Goal: Task Accomplishment & Management: Manage account settings

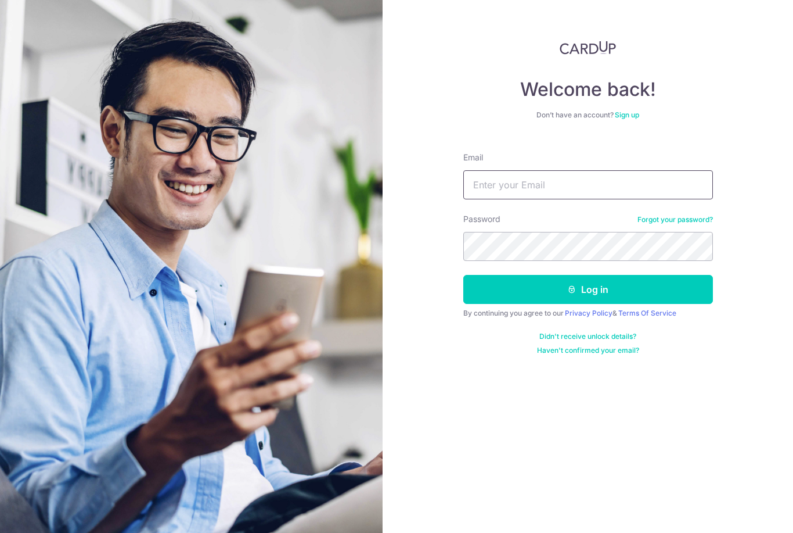
type input "[EMAIL_ADDRESS][DOMAIN_NAME]"
click at [588, 289] on button "Log in" at bounding box center [588, 289] width 250 height 29
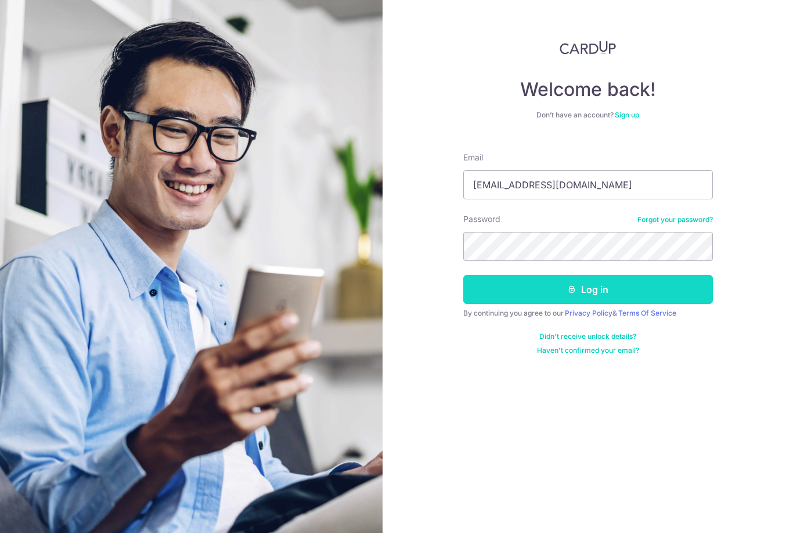
click at [556, 294] on button "Log in" at bounding box center [588, 289] width 250 height 29
click at [695, 291] on button "Log in" at bounding box center [588, 289] width 250 height 29
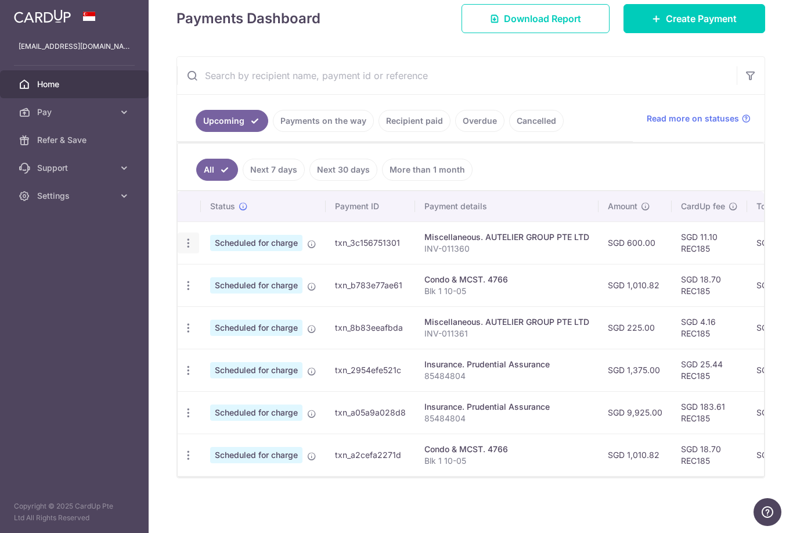
click at [182, 249] on icon "button" at bounding box center [188, 243] width 12 height 12
click at [211, 282] on span "Update payment" at bounding box center [250, 275] width 79 height 14
radio input "true"
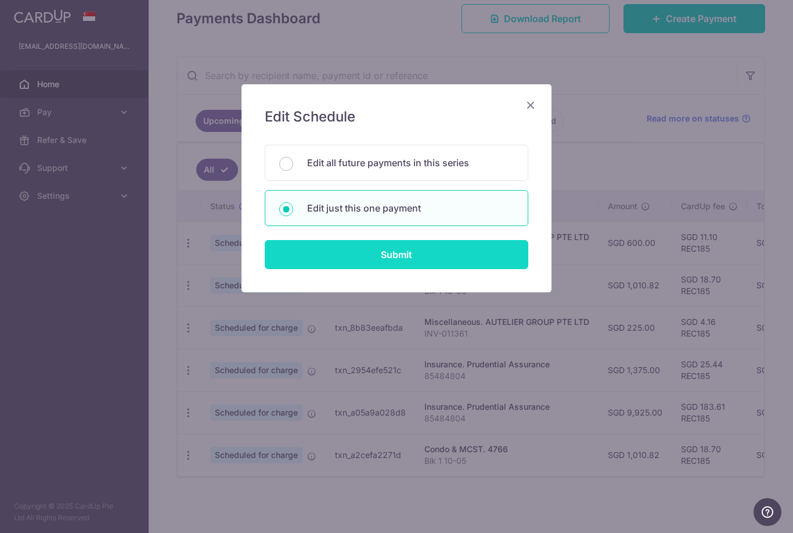
click at [368, 262] on input "Submit" at bounding box center [397, 254] width 264 height 29
radio input "true"
type input "600.00"
type input "22/10/2025"
type input "INV-011360"
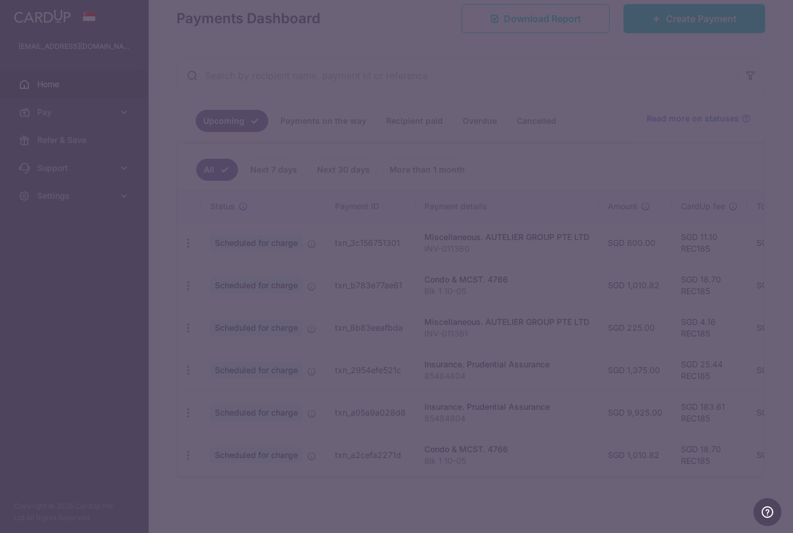
type input "REC185"
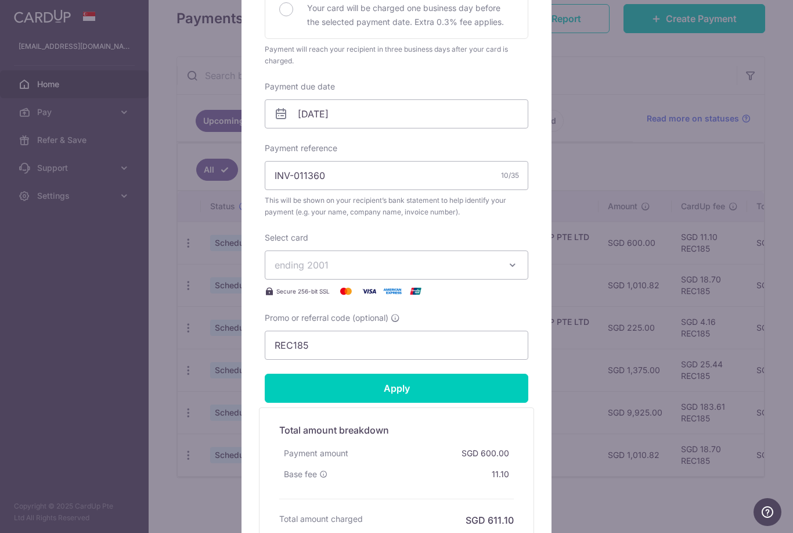
scroll to position [300, 0]
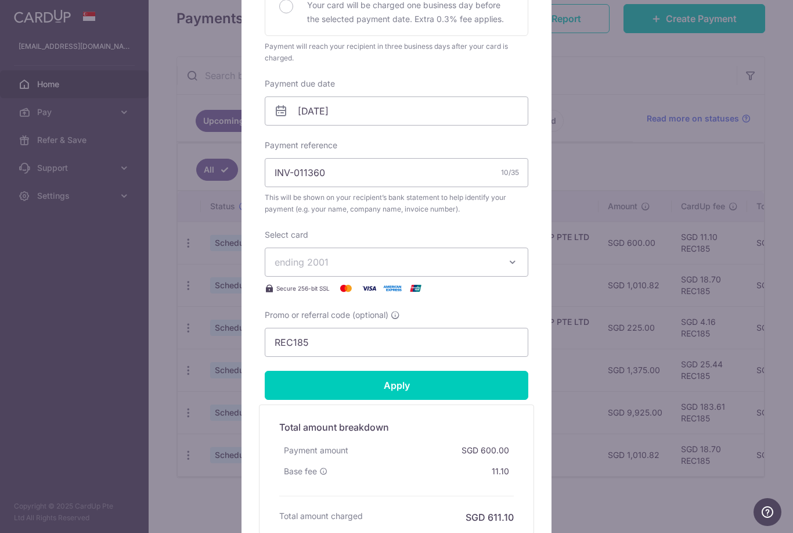
click at [498, 251] on button "ending 2001" at bounding box center [397, 261] width 264 height 29
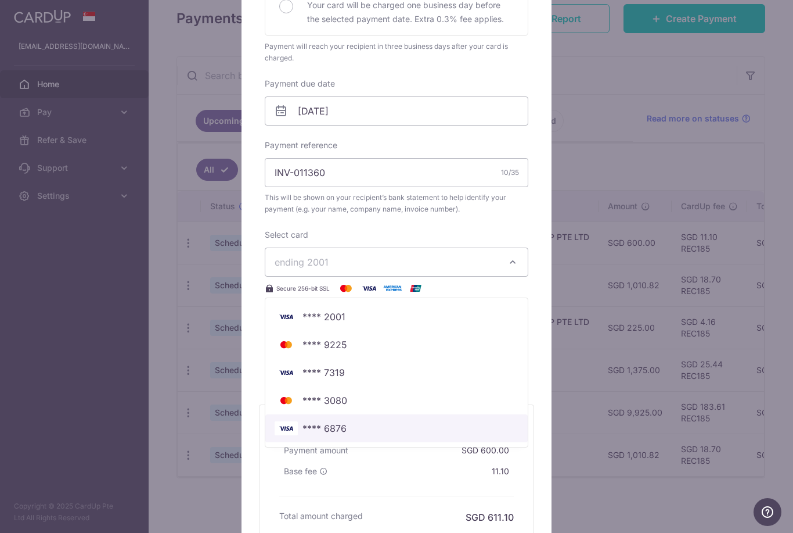
click at [329, 434] on span "**** 6876" at bounding box center [325, 428] width 44 height 14
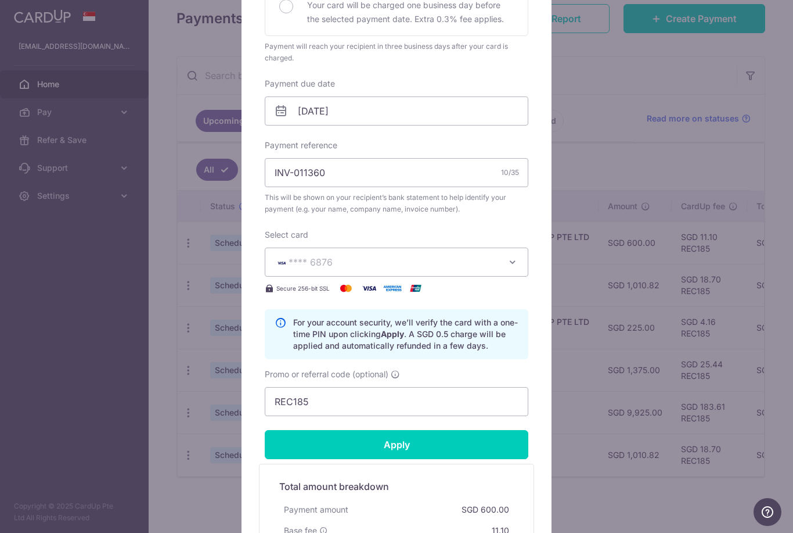
click at [507, 251] on button "**** 6876" at bounding box center [397, 261] width 264 height 29
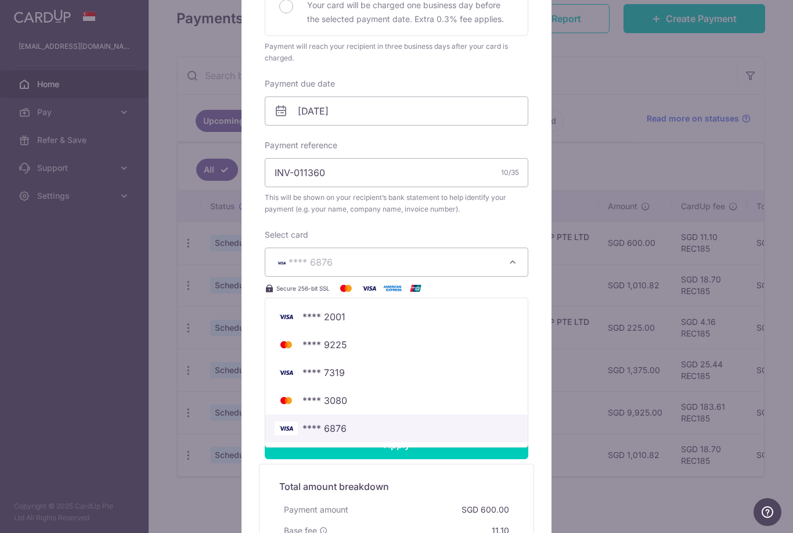
click at [426, 425] on span "**** 6876" at bounding box center [397, 428] width 244 height 14
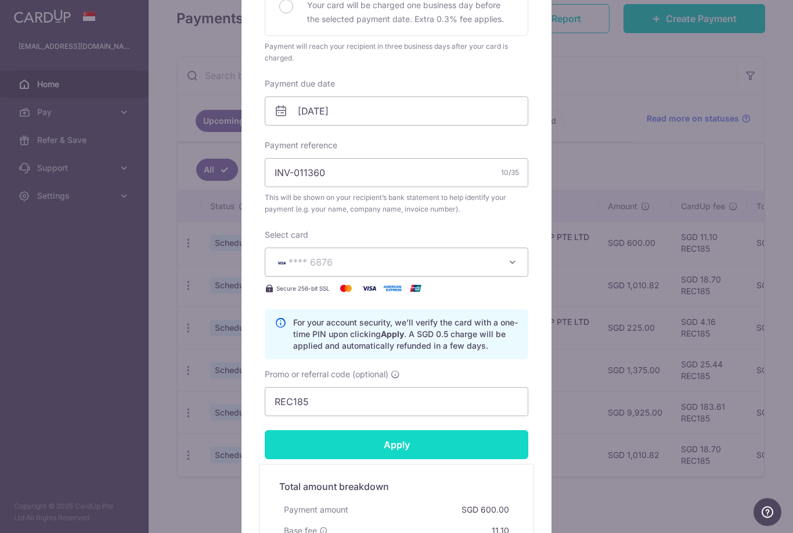
click at [406, 447] on input "Apply" at bounding box center [397, 444] width 264 height 29
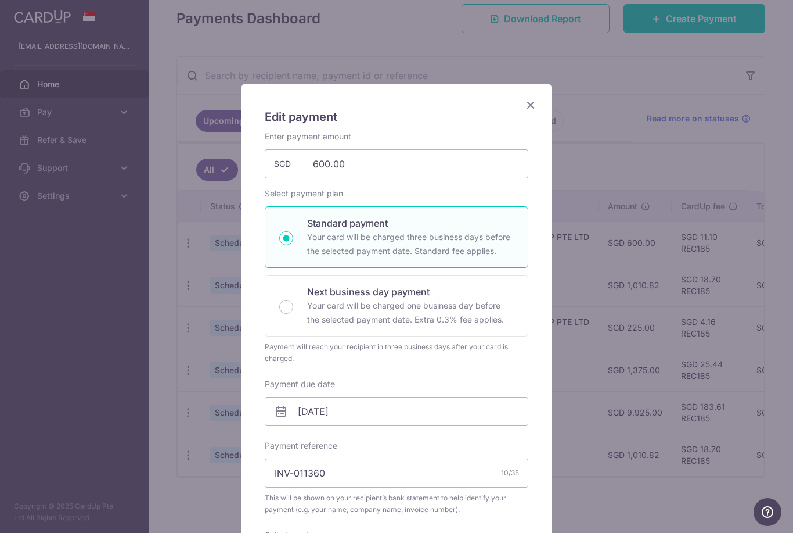
scroll to position [-1, 0]
type input "Successfully Applied"
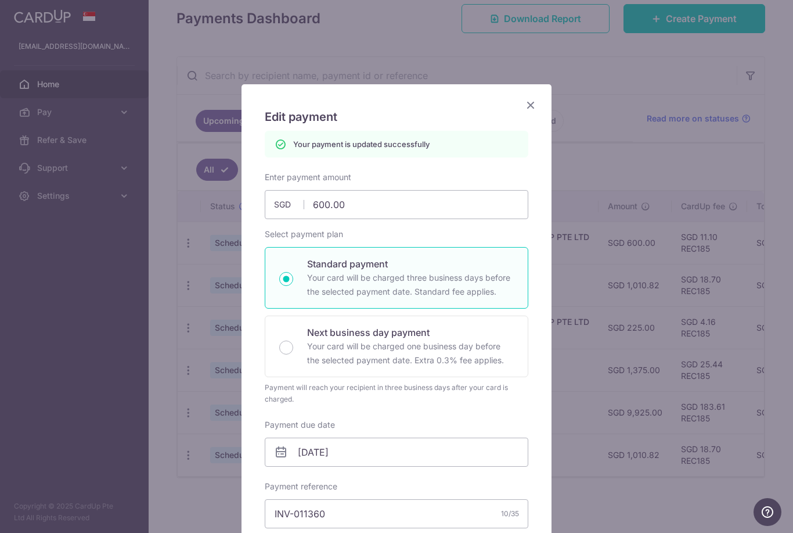
scroll to position [0, 0]
click at [533, 102] on icon "Close" at bounding box center [531, 105] width 14 height 15
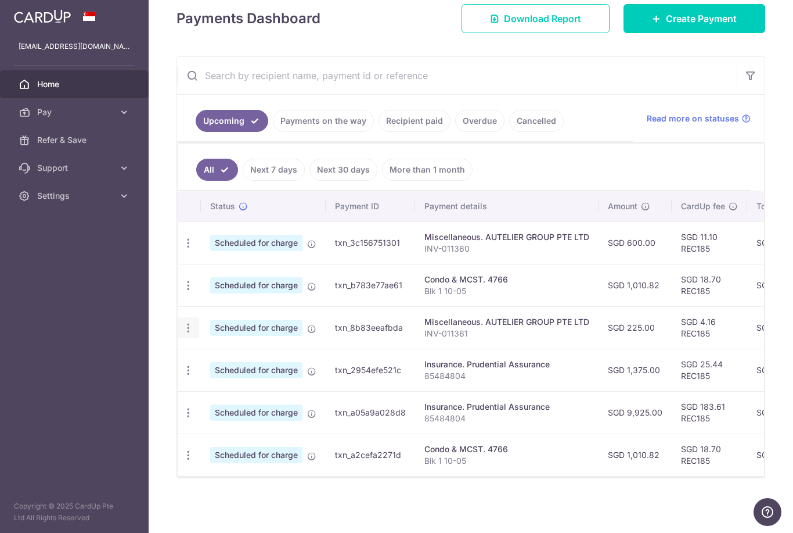
click at [182, 334] on icon "button" at bounding box center [188, 328] width 12 height 12
click at [211, 366] on span "Update payment" at bounding box center [250, 360] width 79 height 14
radio input "true"
type input "225.00"
type input "29/10/2025"
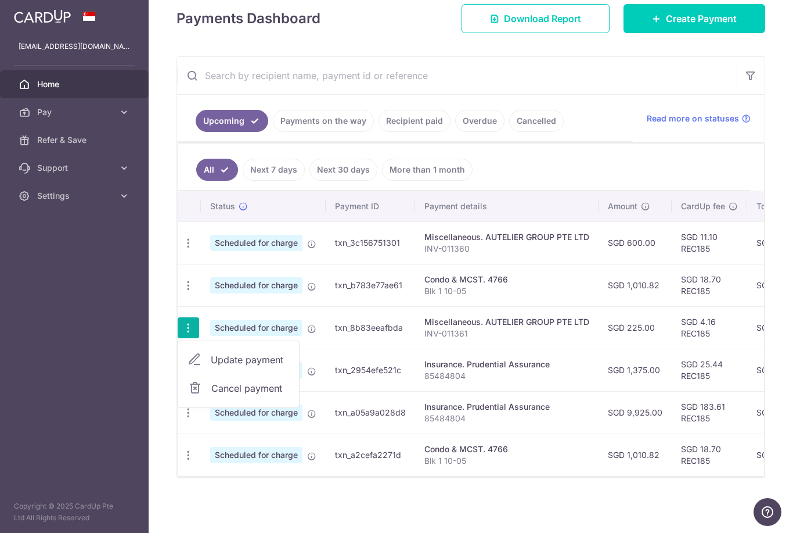
type input "INV-011361"
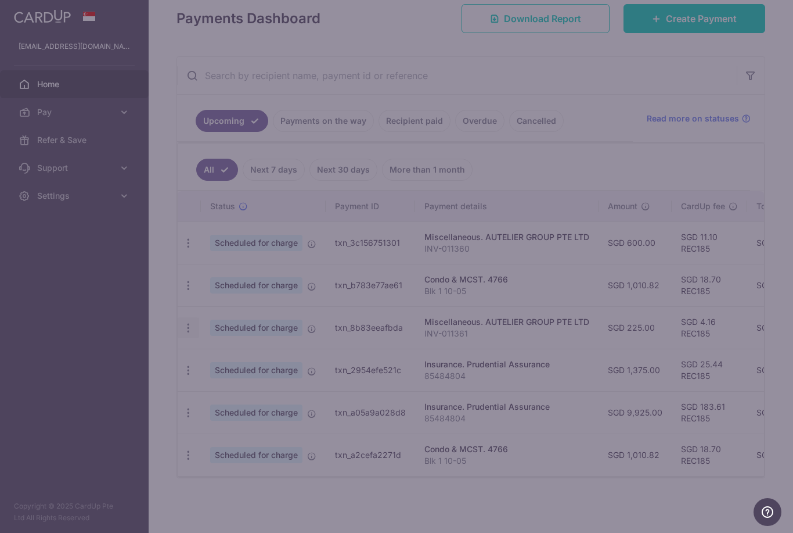
type input "REC185"
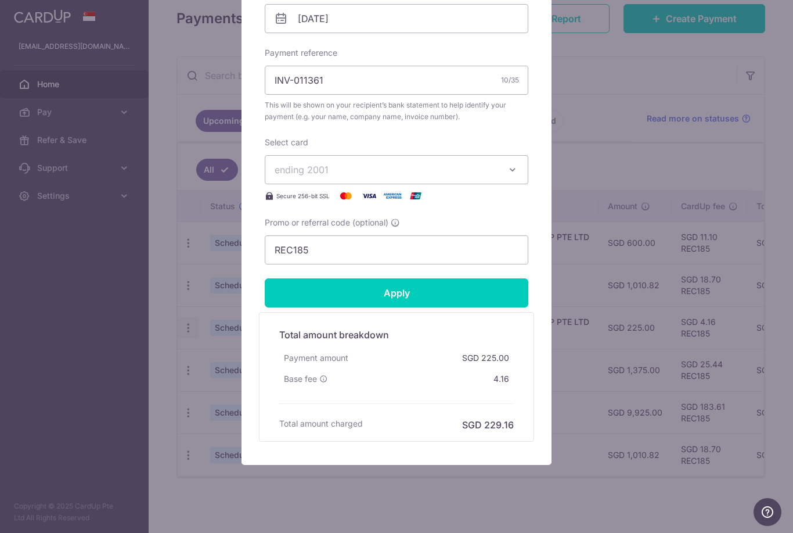
scroll to position [394, 0]
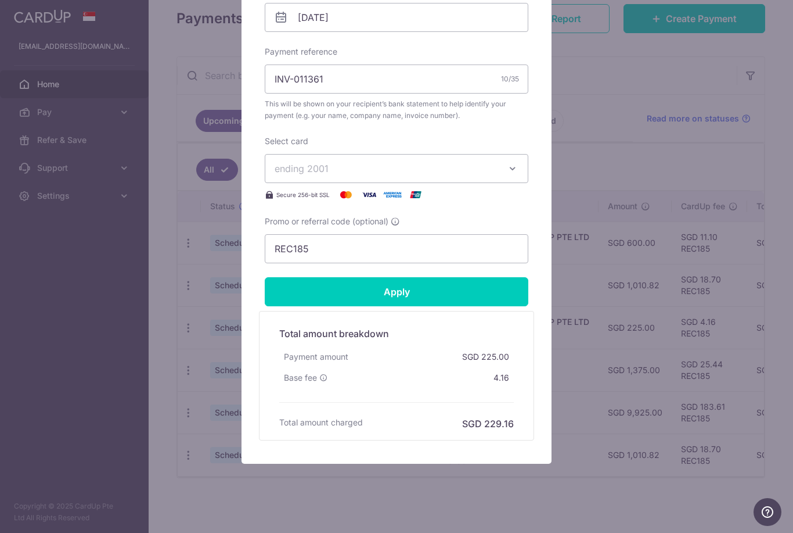
click at [495, 166] on span "ending 2001" at bounding box center [386, 168] width 223 height 14
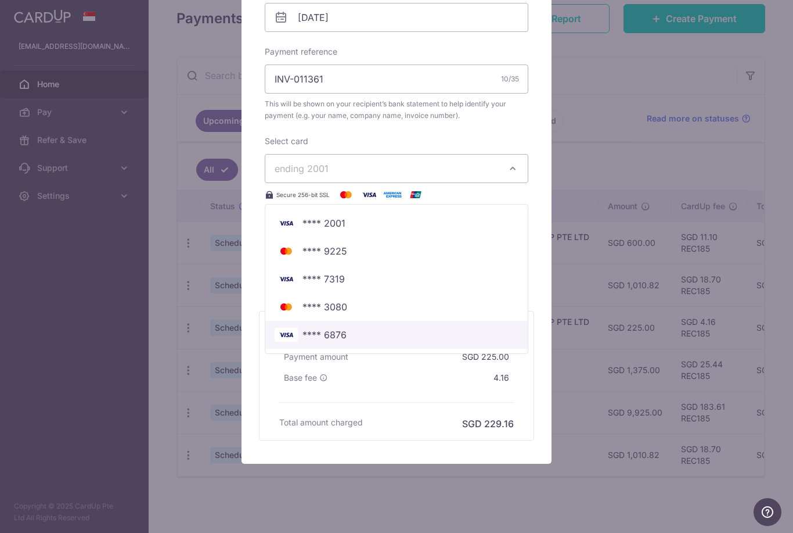
click at [380, 340] on span "**** 6876" at bounding box center [397, 335] width 244 height 14
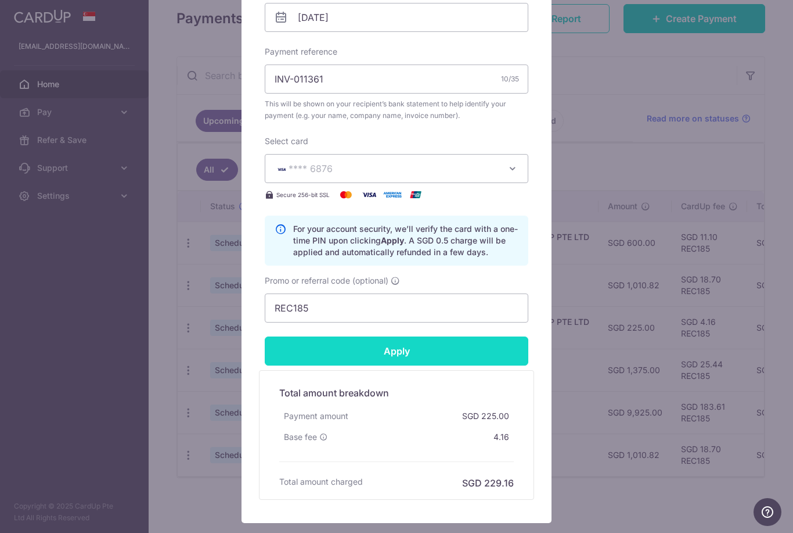
click at [391, 347] on input "Apply" at bounding box center [397, 350] width 264 height 29
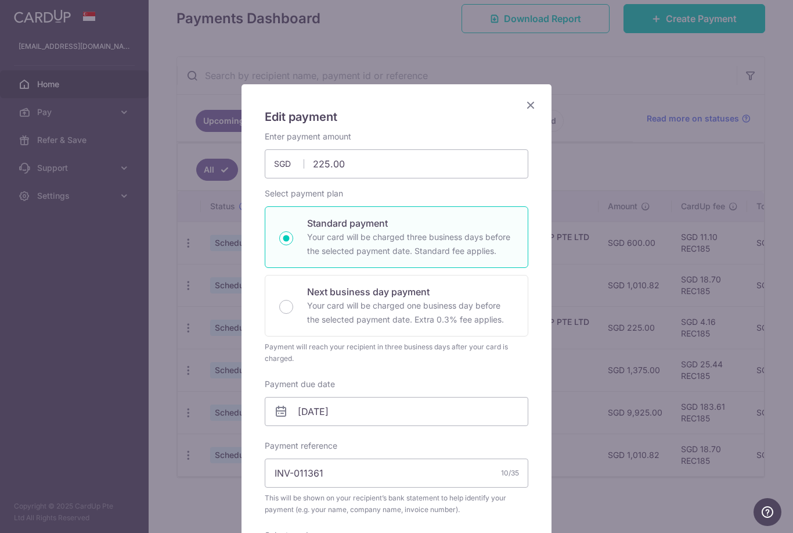
scroll to position [0, 0]
type input "Successfully Applied"
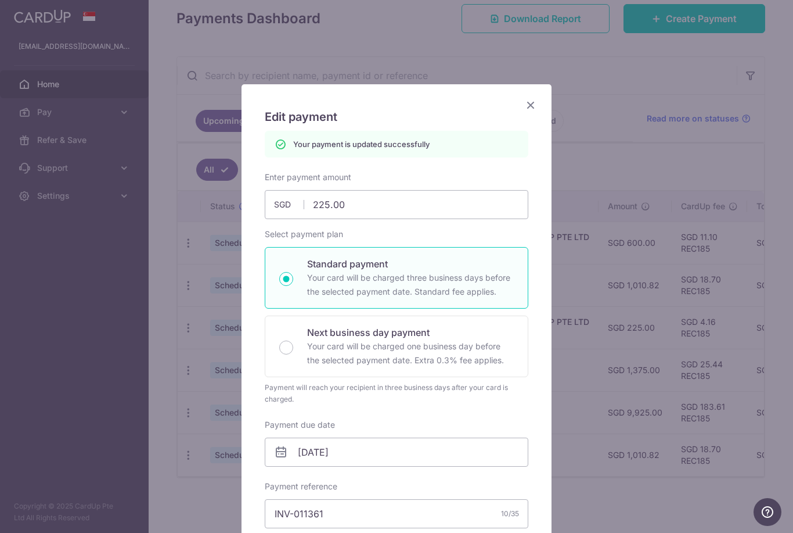
click at [537, 106] on icon "Close" at bounding box center [531, 105] width 14 height 15
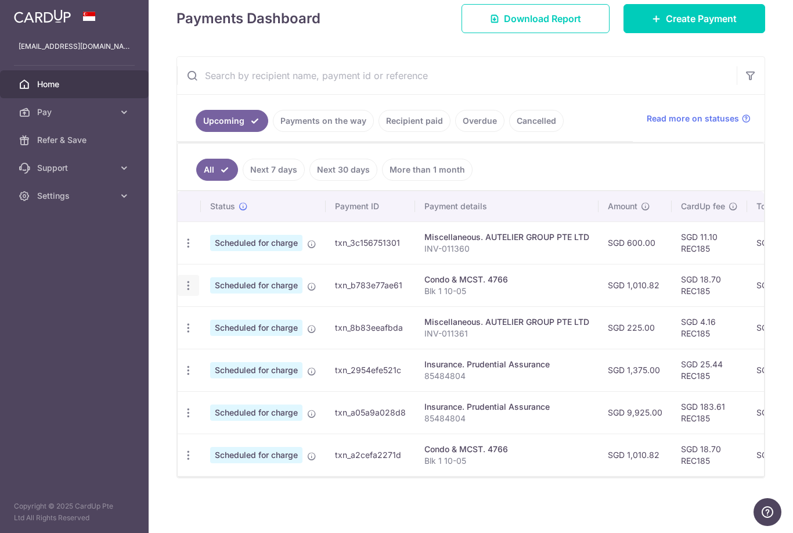
click at [182, 292] on icon "button" at bounding box center [188, 285] width 12 height 12
click at [211, 324] on span "Update payment" at bounding box center [250, 317] width 79 height 14
radio input "true"
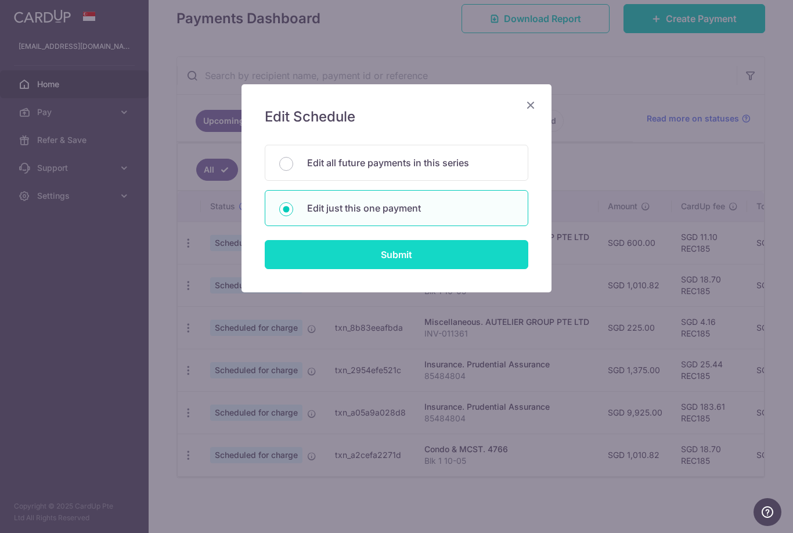
click at [436, 254] on input "Submit" at bounding box center [397, 254] width 264 height 29
radio input "true"
type input "1,010.82"
type input "[DATE]"
type input "Blk 1 10-05"
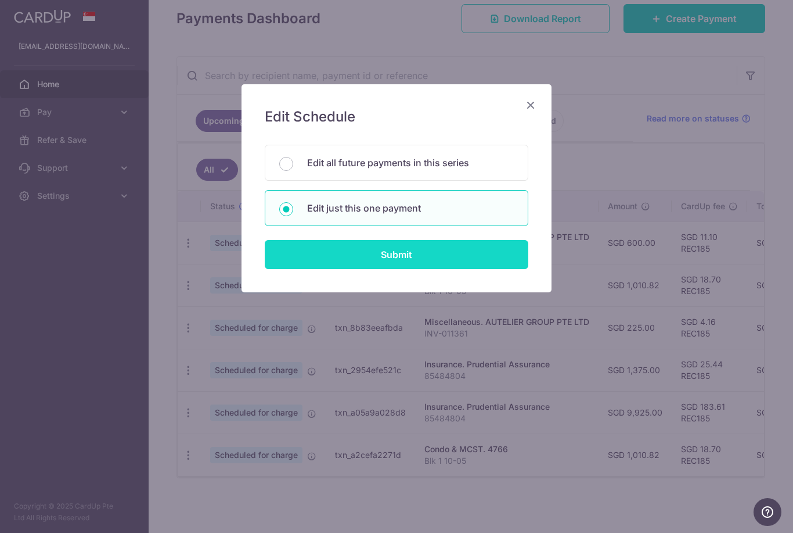
type input "REC185"
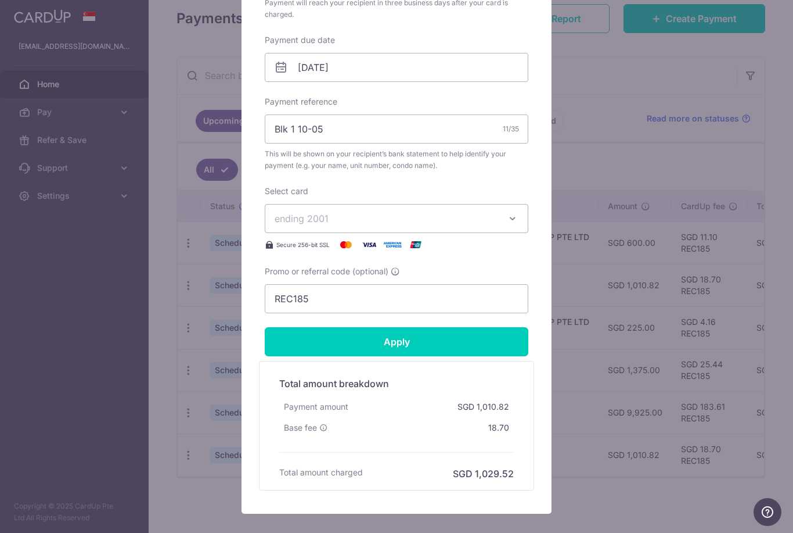
scroll to position [345, 0]
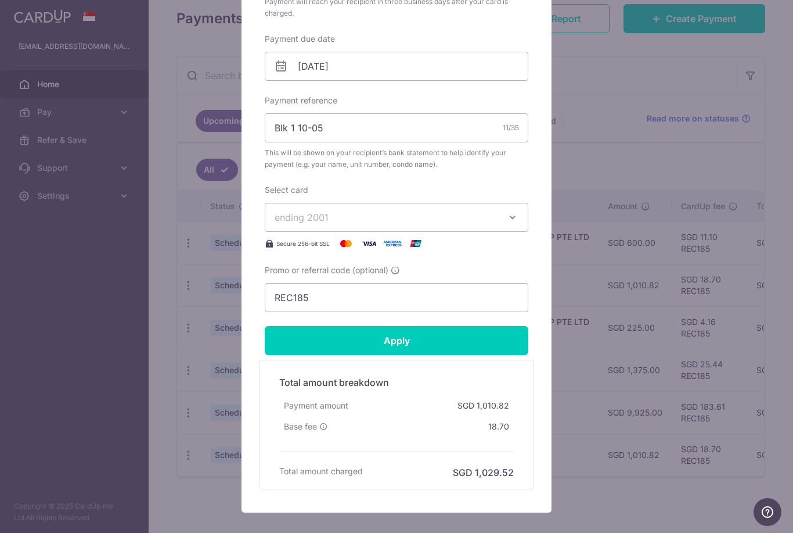
click at [497, 214] on span "ending 2001" at bounding box center [386, 217] width 223 height 14
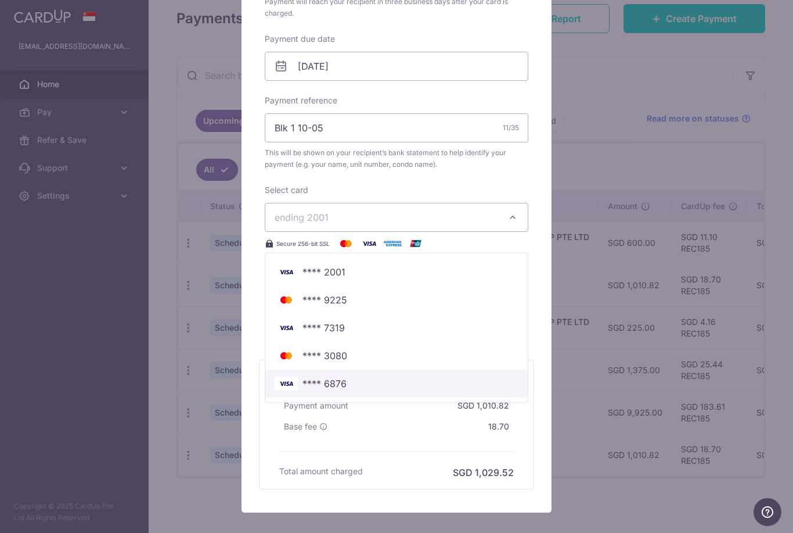
click at [395, 383] on span "**** 6876" at bounding box center [397, 383] width 244 height 14
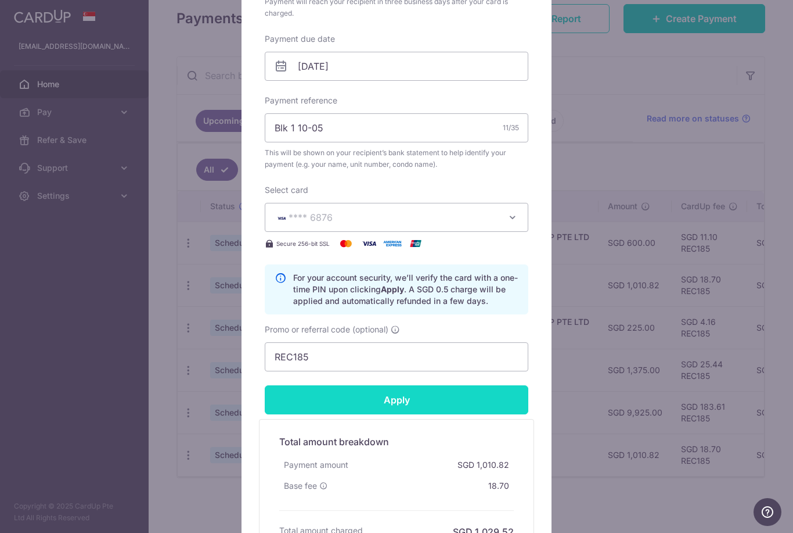
click at [401, 398] on input "Apply" at bounding box center [397, 399] width 264 height 29
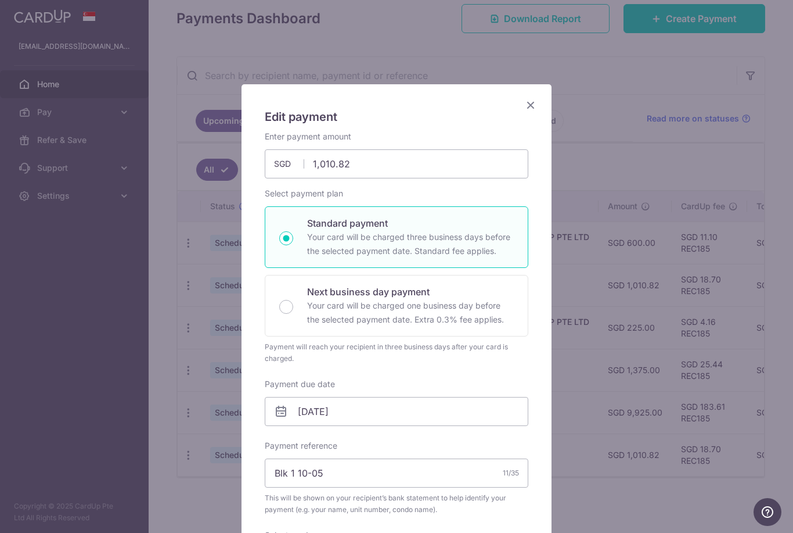
scroll to position [0, 0]
type input "Successfully Applied"
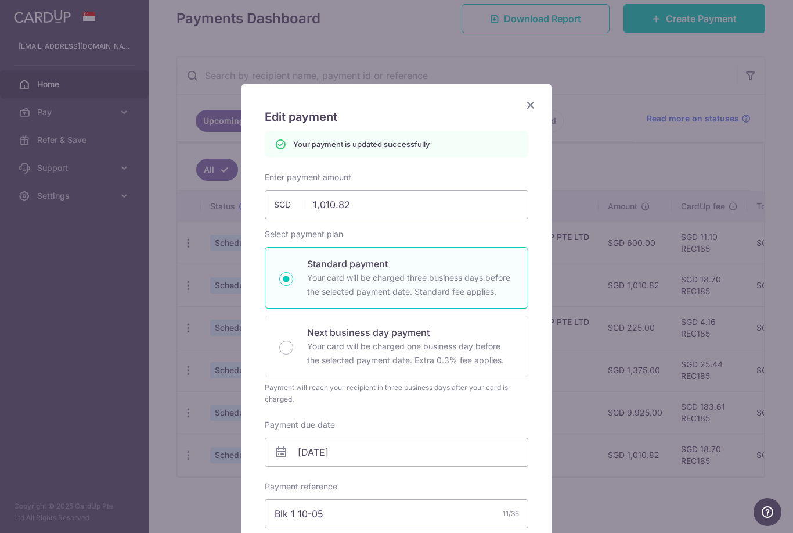
click at [530, 102] on icon "Close" at bounding box center [531, 105] width 14 height 15
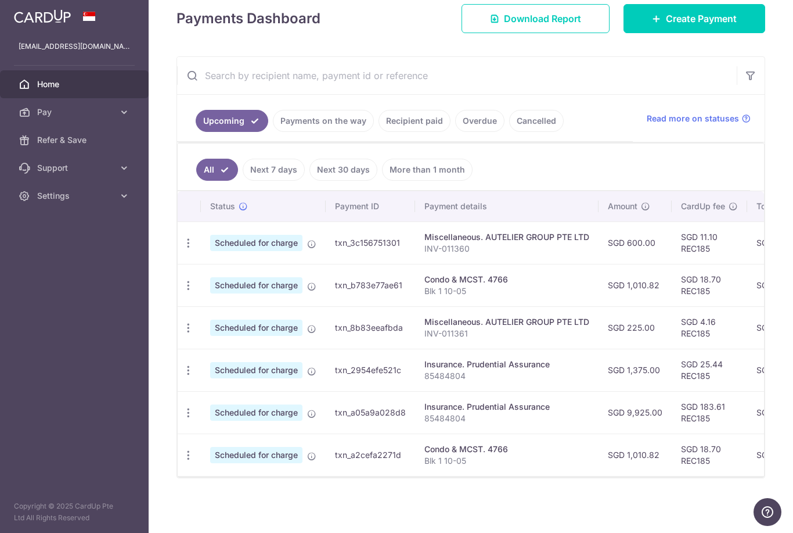
click at [182, 376] on icon "button" at bounding box center [188, 370] width 12 height 12
click at [211, 409] on span "Update payment" at bounding box center [250, 402] width 79 height 14
radio input "true"
type input "1,375.00"
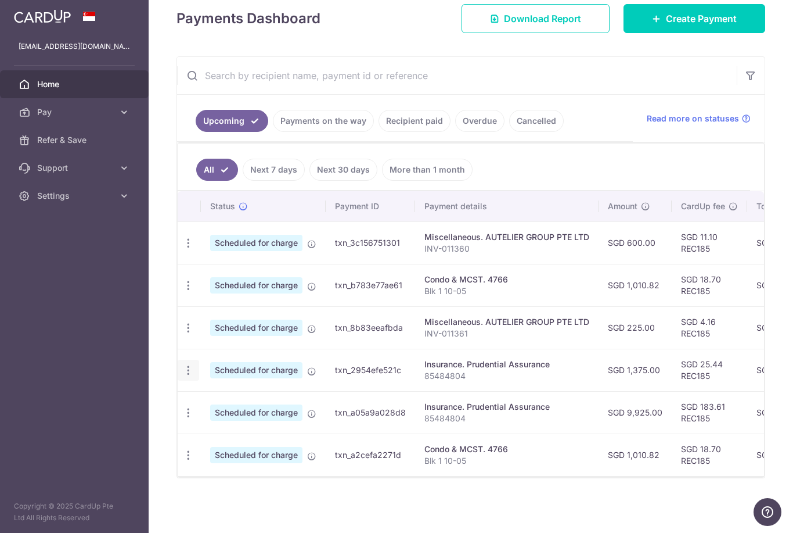
type input "[DATE]"
type input "85484804"
type input "REC185"
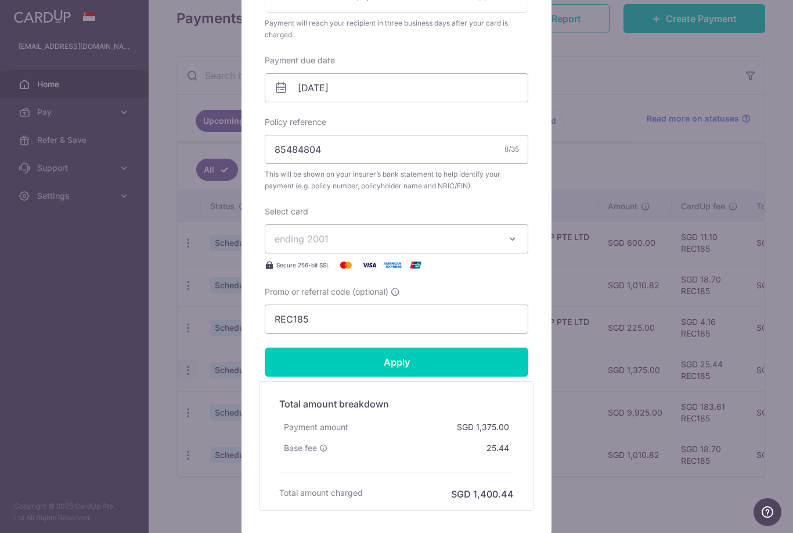
scroll to position [328, 0]
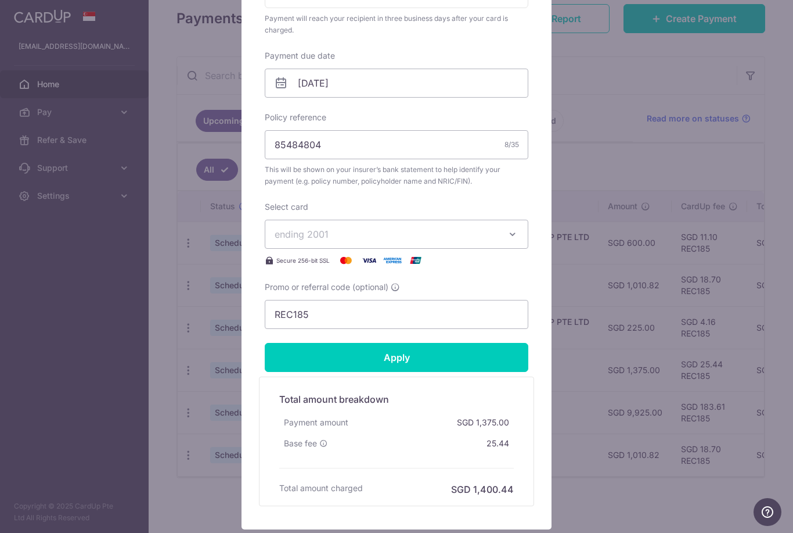
click at [502, 230] on button "ending 2001" at bounding box center [397, 234] width 264 height 29
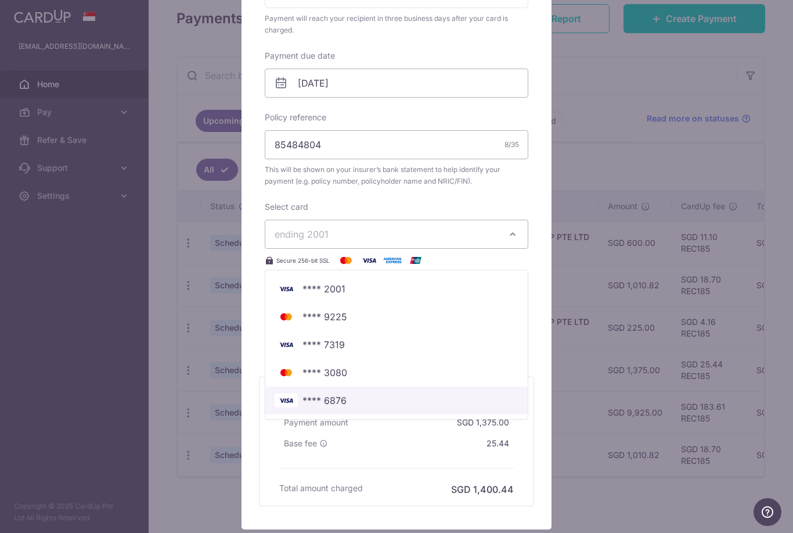
click at [389, 400] on span "**** 6876" at bounding box center [397, 400] width 244 height 14
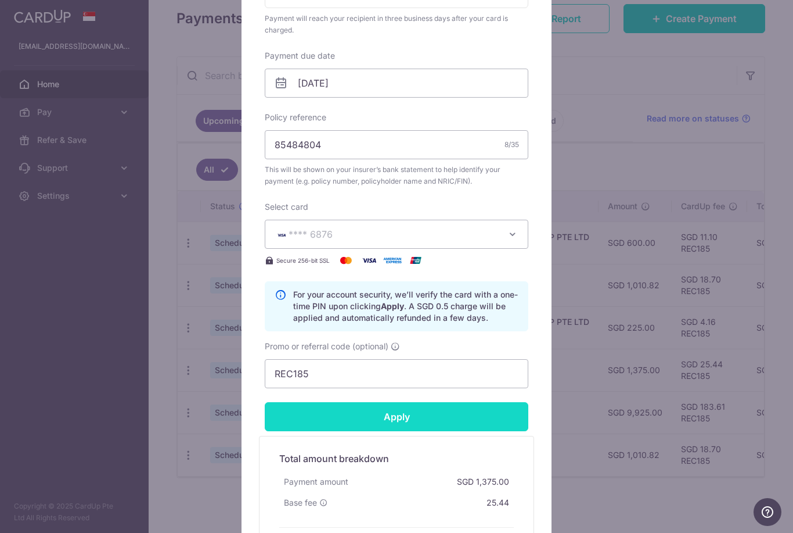
click at [405, 419] on input "Apply" at bounding box center [397, 416] width 264 height 29
type input "Successfully Applied"
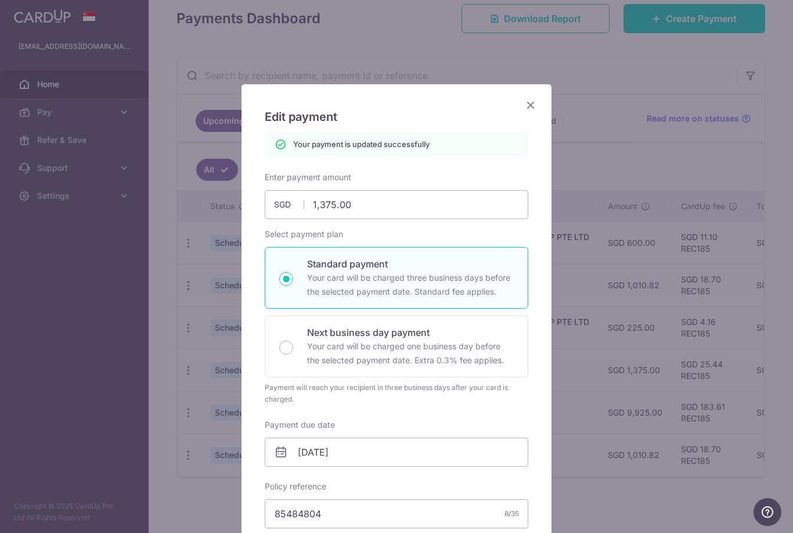
scroll to position [0, 0]
click at [531, 103] on icon "Close" at bounding box center [531, 105] width 14 height 15
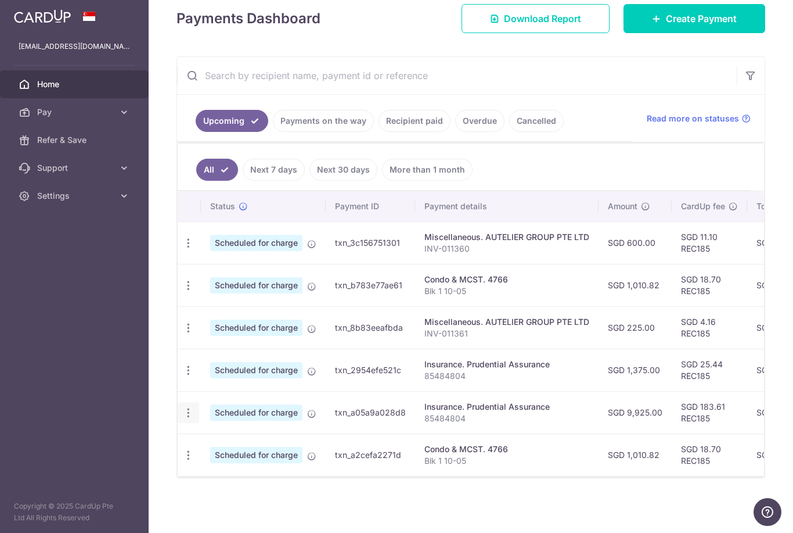
click at [182, 419] on icon "button" at bounding box center [188, 413] width 12 height 12
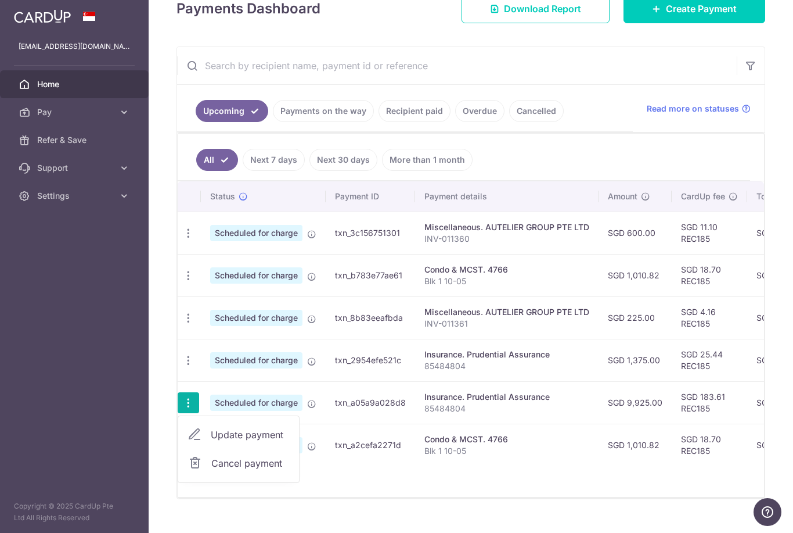
click at [211, 441] on span "Update payment" at bounding box center [250, 434] width 79 height 14
radio input "true"
type input "9,925.00"
type input "[DATE]"
type input "85484804"
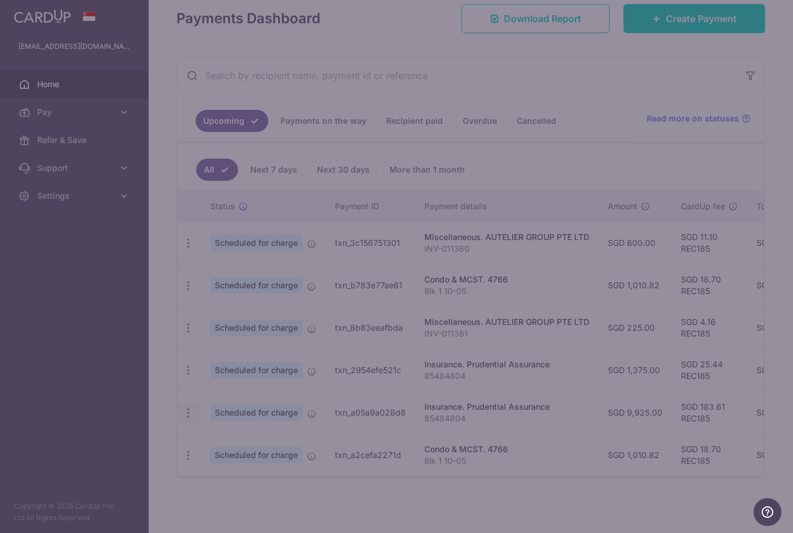
type input "REC185"
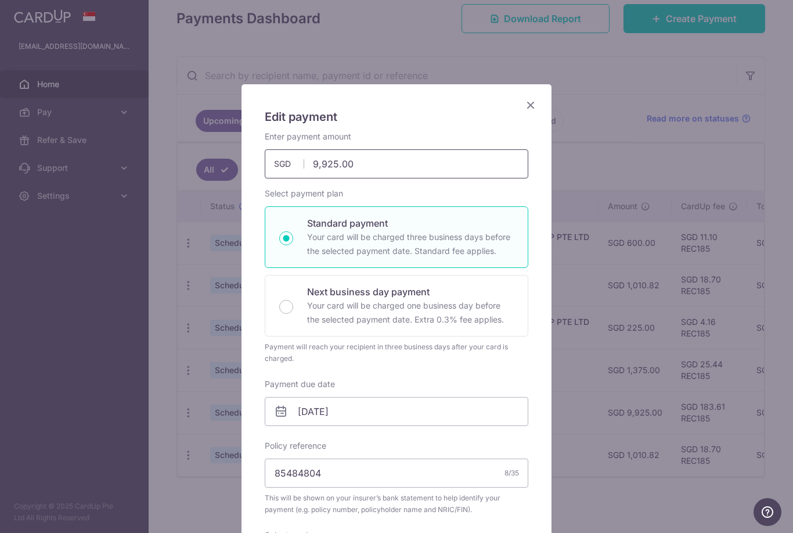
click at [410, 164] on input "9,925.00" at bounding box center [397, 163] width 264 height 29
type input "9"
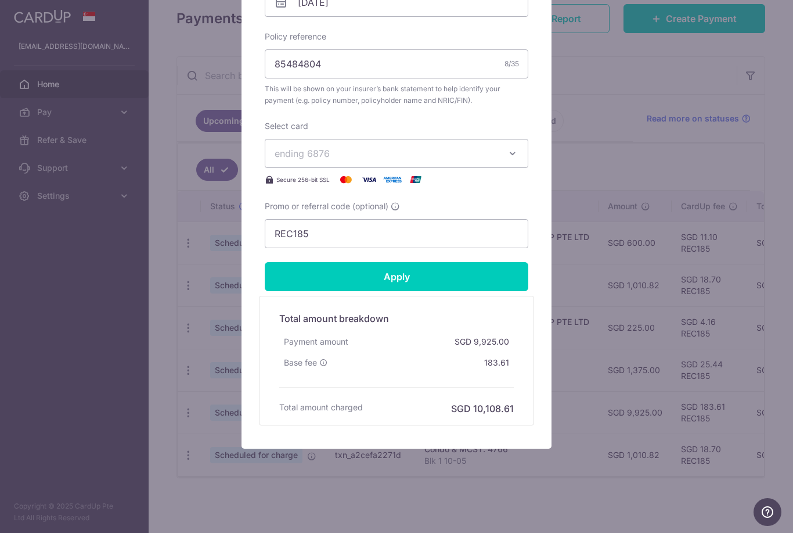
scroll to position [409, 0]
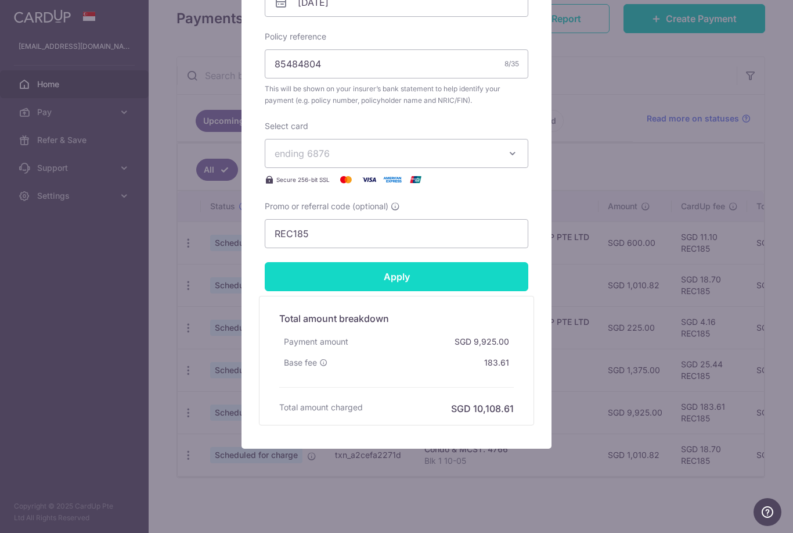
click at [425, 281] on input "Apply" at bounding box center [397, 276] width 264 height 29
type input "12,500.00"
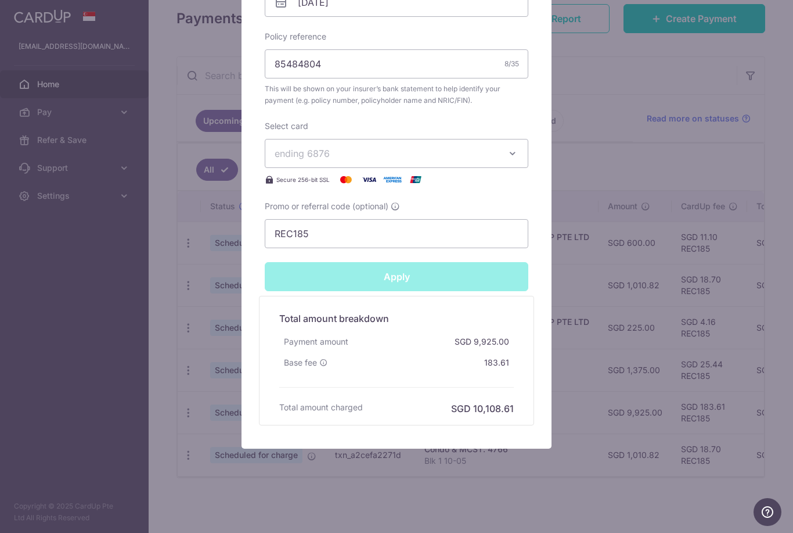
type input "Successfully Applied"
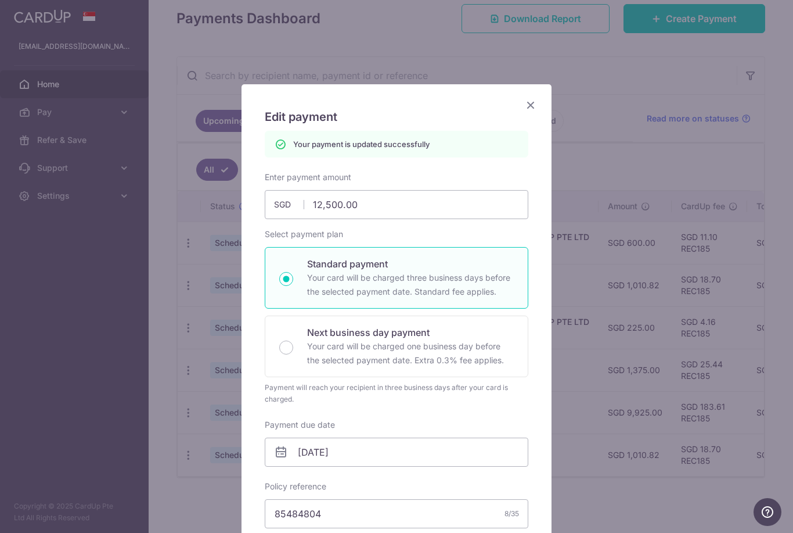
scroll to position [0, 0]
click at [534, 104] on icon "Close" at bounding box center [531, 105] width 14 height 15
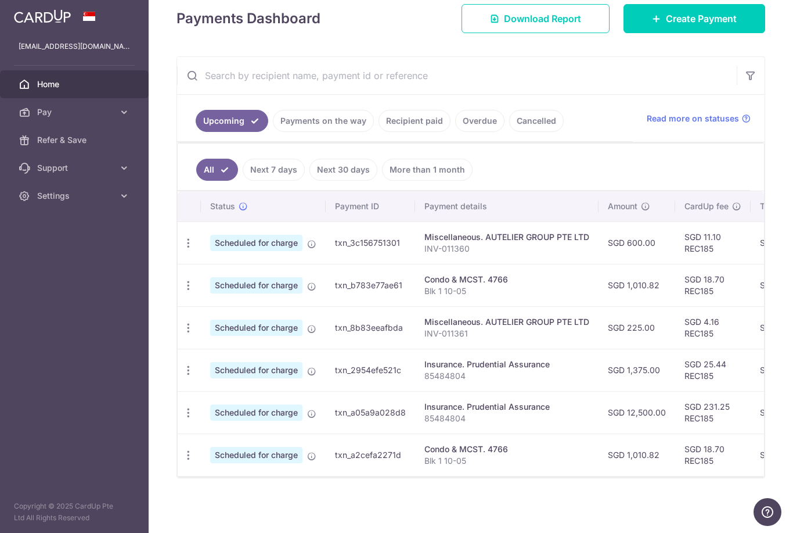
scroll to position [178, 0]
click at [182, 376] on icon "button" at bounding box center [188, 370] width 12 height 12
click at [211, 437] on span "Cancel payment" at bounding box center [250, 430] width 78 height 14
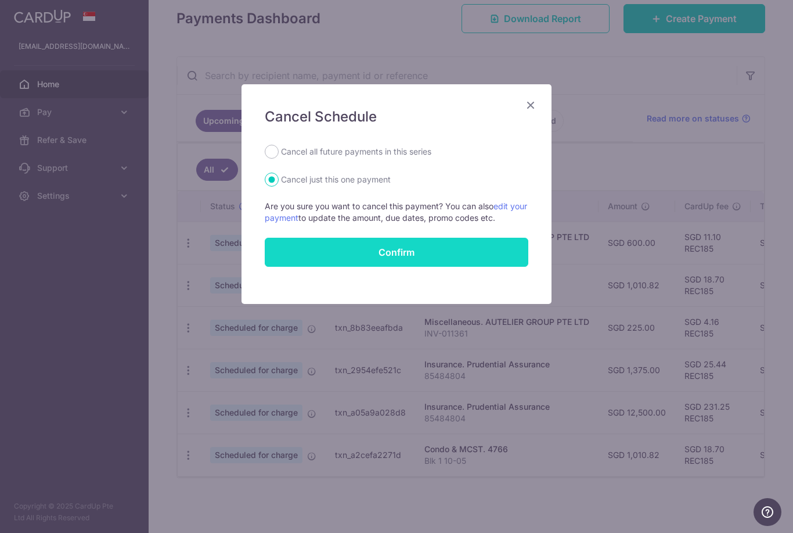
click at [398, 264] on button "Confirm" at bounding box center [397, 252] width 264 height 29
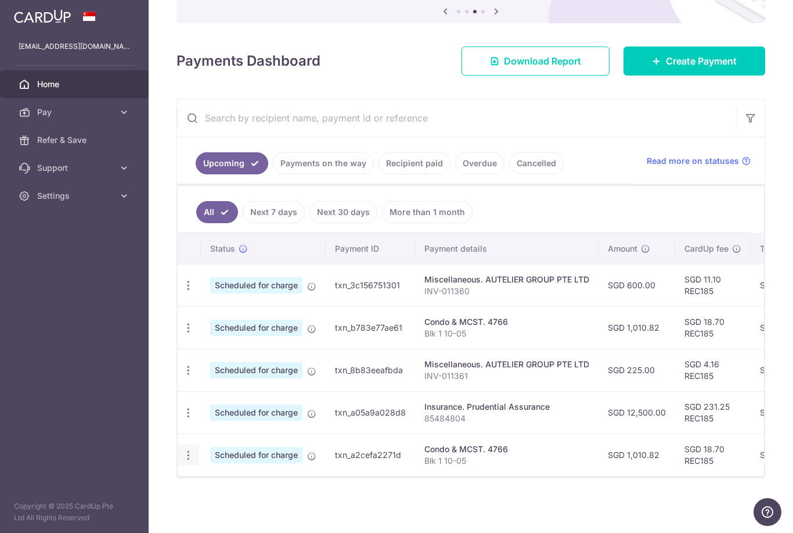
click at [182, 461] on icon "button" at bounding box center [188, 455] width 12 height 12
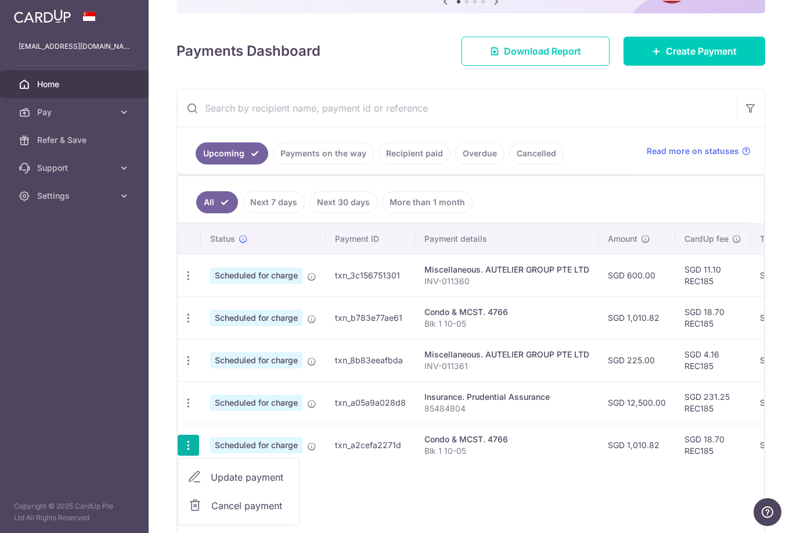
click at [211, 484] on span "Update payment" at bounding box center [250, 477] width 79 height 14
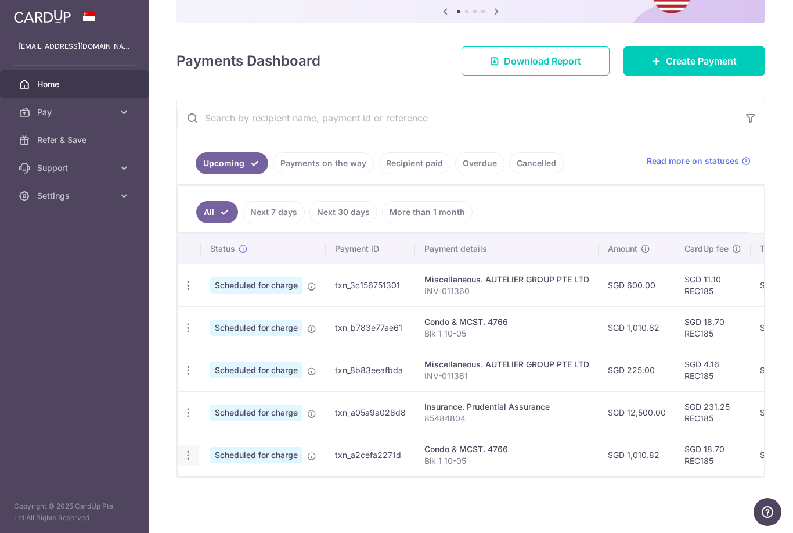
radio input "true"
type input "1,010.82"
type input "[DATE]"
type input "Blk 1 10-05"
type input "REC185"
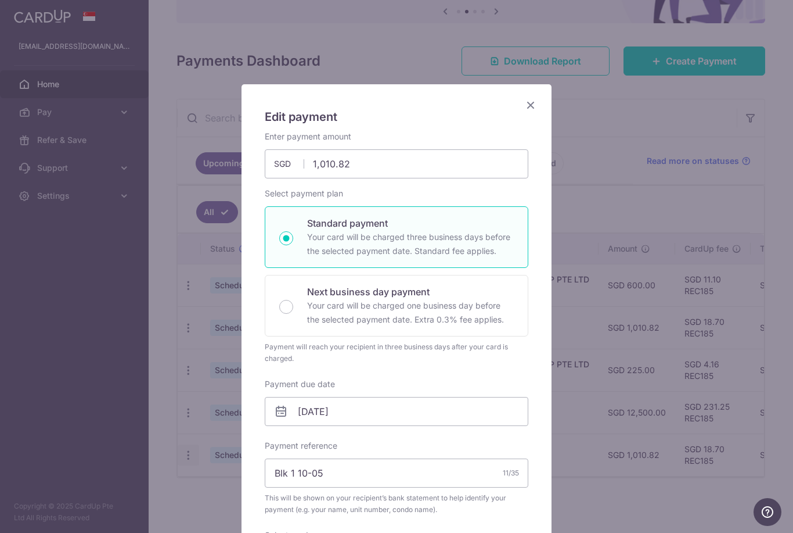
scroll to position [0, 0]
click at [526, 109] on icon "Close" at bounding box center [531, 105] width 14 height 15
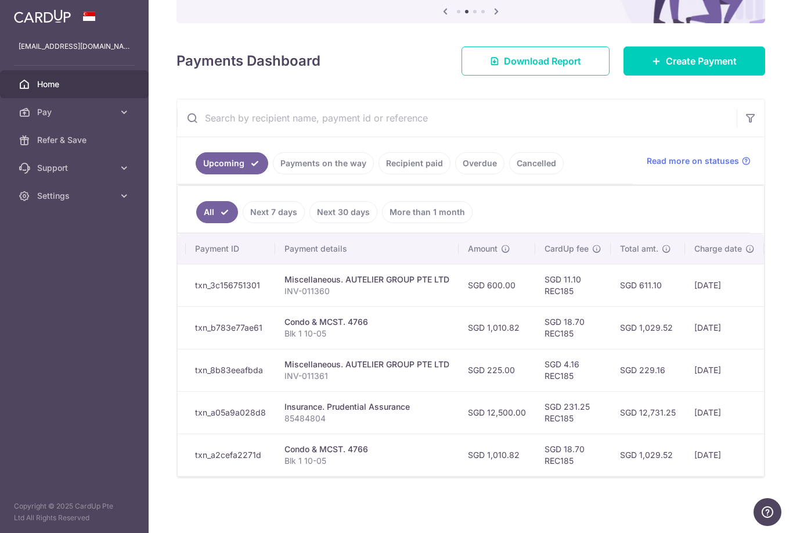
scroll to position [0, 139]
